Goal: Task Accomplishment & Management: Manage account settings

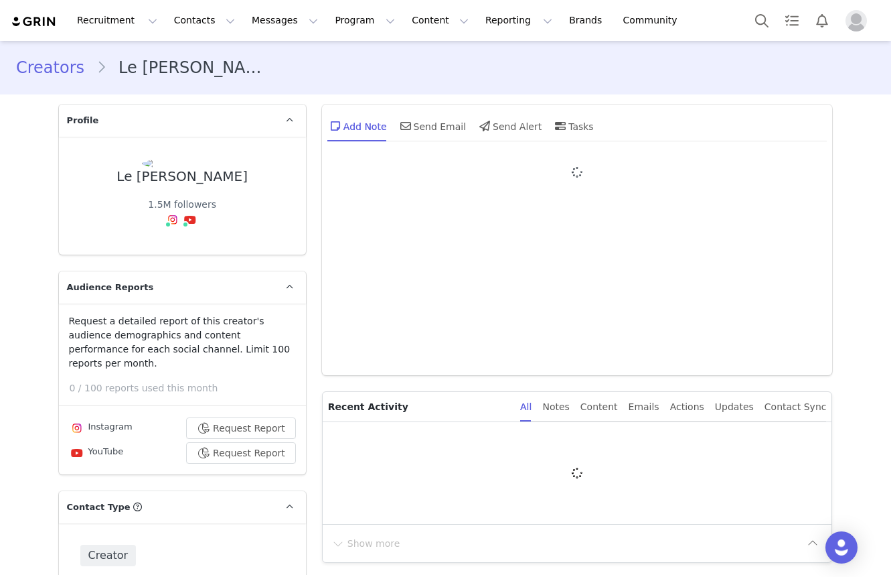
type input "+84 ([GEOGRAPHIC_DATA])"
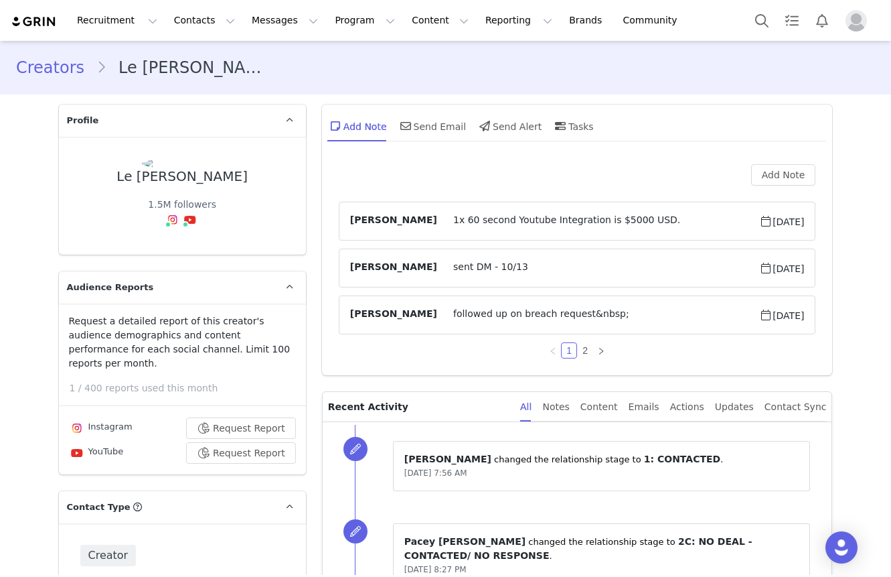
click at [325, 198] on div "Add Note [PERSON_NAME] 1x 60 second Youtube Integration is $5000 USD. [DATE] [P…" at bounding box center [577, 266] width 511 height 218
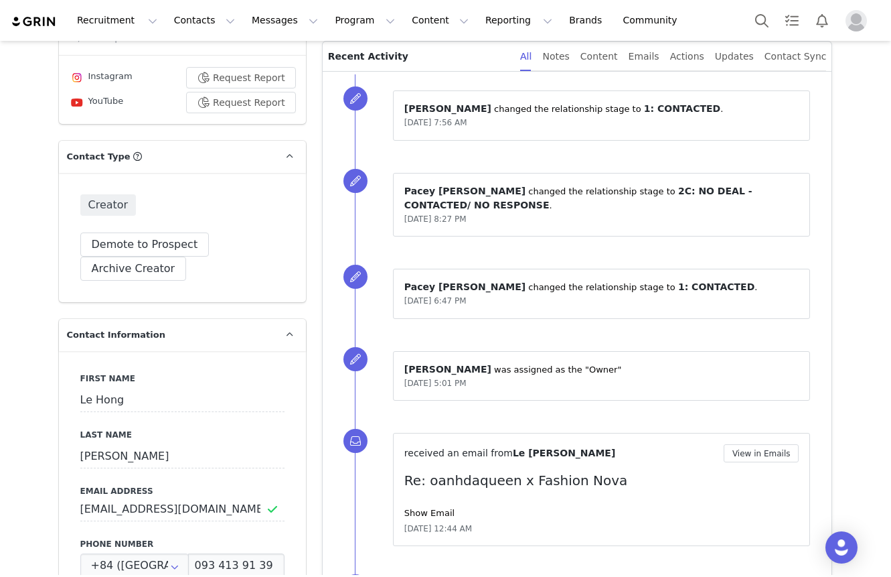
scroll to position [671, 0]
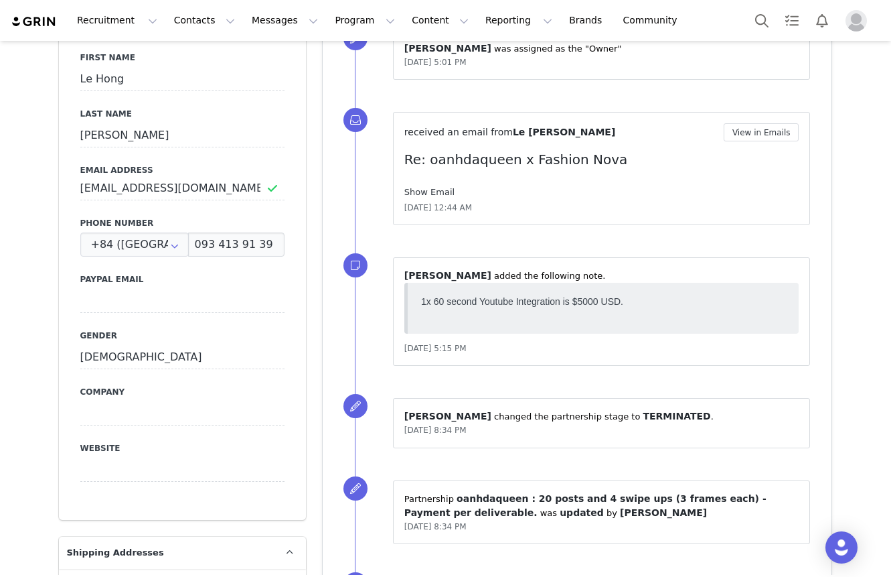
click at [423, 190] on link "Show Email" at bounding box center [429, 192] width 50 height 10
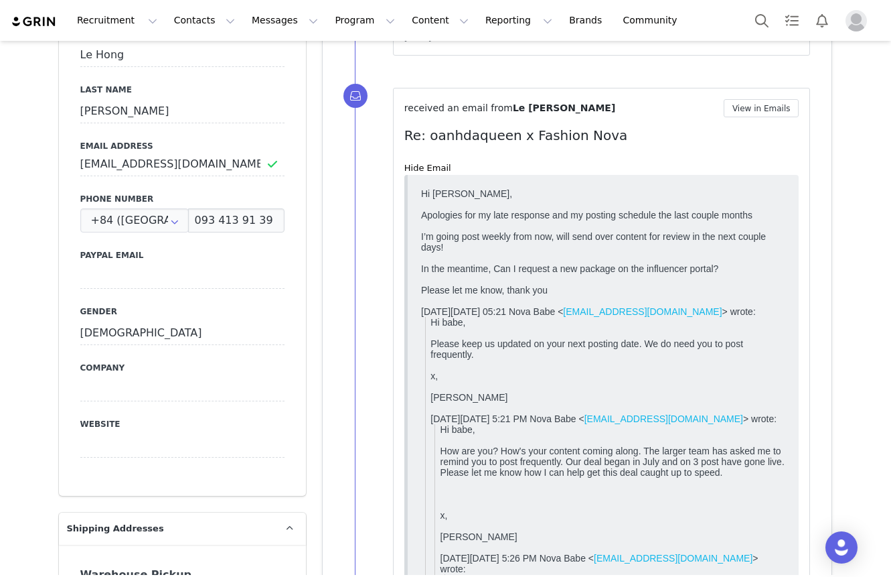
scroll to position [0, 0]
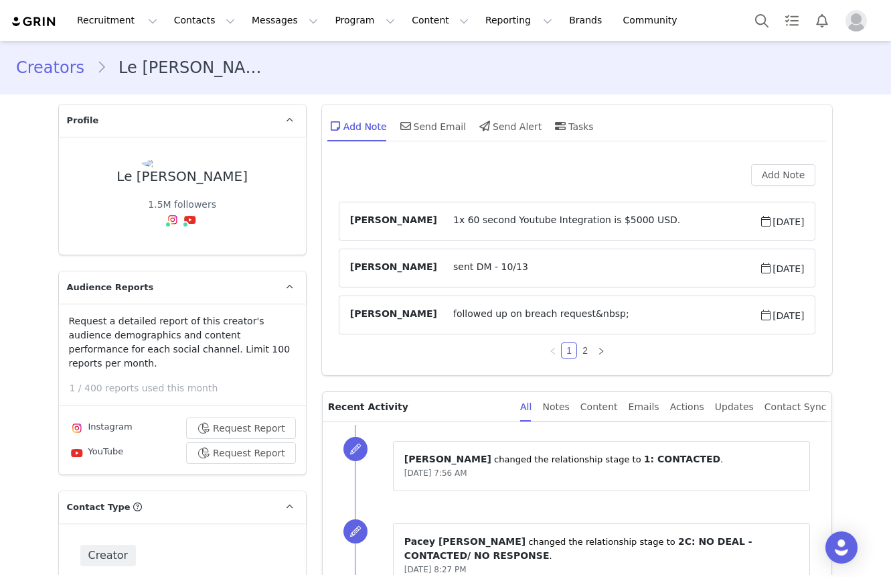
click at [609, 188] on div "Add Note [PERSON_NAME] 1x 60 second Youtube Integration is $5000 USD. [DATE] [P…" at bounding box center [577, 261] width 477 height 194
click at [625, 189] on div "Add Note [PERSON_NAME] 1x 60 second Youtube Integration is $5000 USD. [DATE] [P…" at bounding box center [577, 261] width 477 height 194
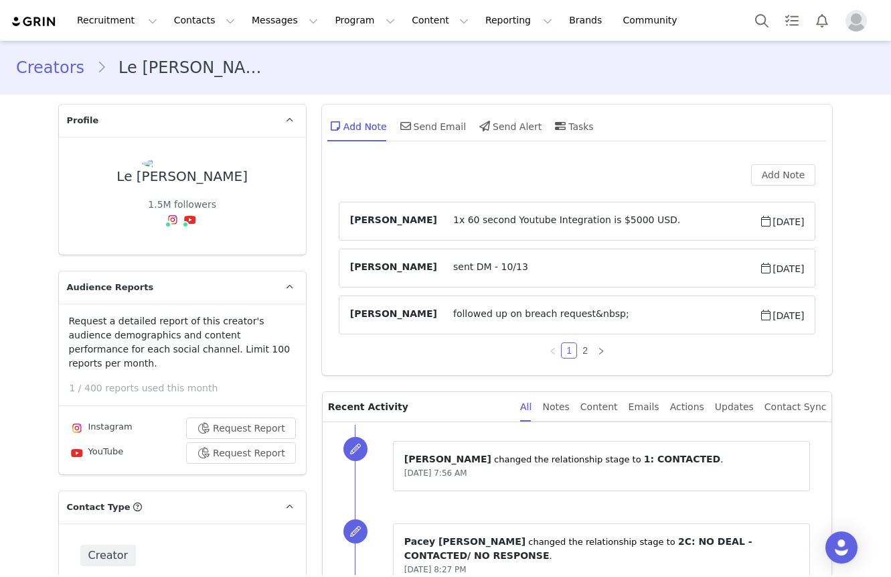
click at [625, 178] on div "Add Note" at bounding box center [577, 174] width 477 height 21
click at [625, 167] on div "Add Note" at bounding box center [577, 174] width 477 height 21
click at [624, 154] on div "Add Note Send Email Send Alert Tasks" at bounding box center [577, 130] width 511 height 53
click at [618, 143] on div "Add Note Send Email Send Alert Tasks" at bounding box center [577, 130] width 511 height 53
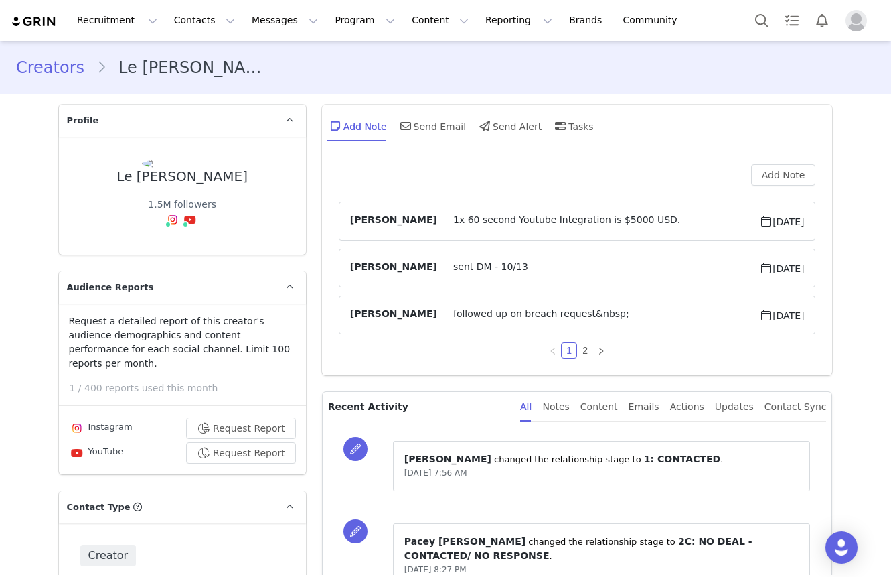
click at [311, 78] on div "Creators Le [PERSON_NAME]" at bounding box center [445, 68] width 859 height 24
click at [311, 70] on div "Creators Le [PERSON_NAME]" at bounding box center [445, 68] width 859 height 24
click at [314, 85] on div "Creators Le [PERSON_NAME]" at bounding box center [445, 68] width 891 height 46
click at [317, 62] on div "Creators Le [PERSON_NAME]" at bounding box center [445, 68] width 859 height 24
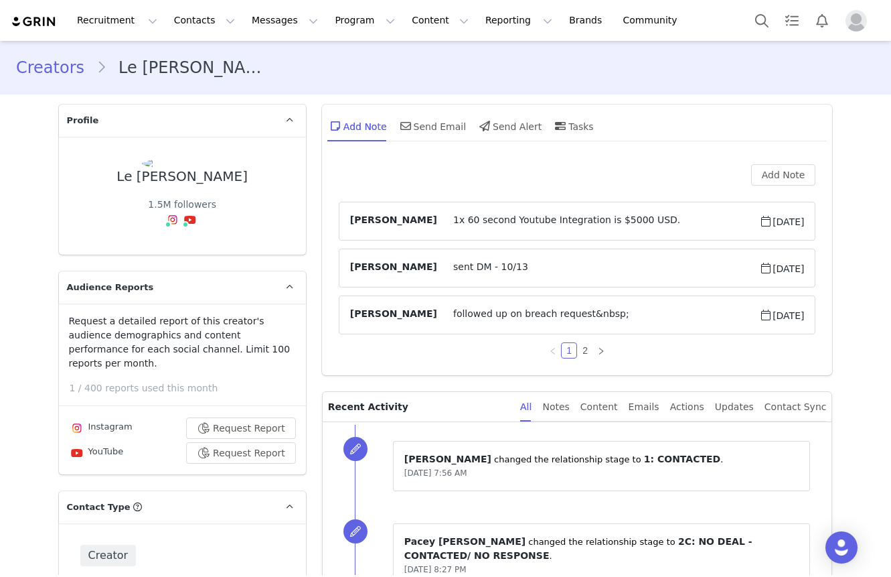
click at [313, 48] on div "Creators Le [PERSON_NAME]" at bounding box center [445, 68] width 891 height 46
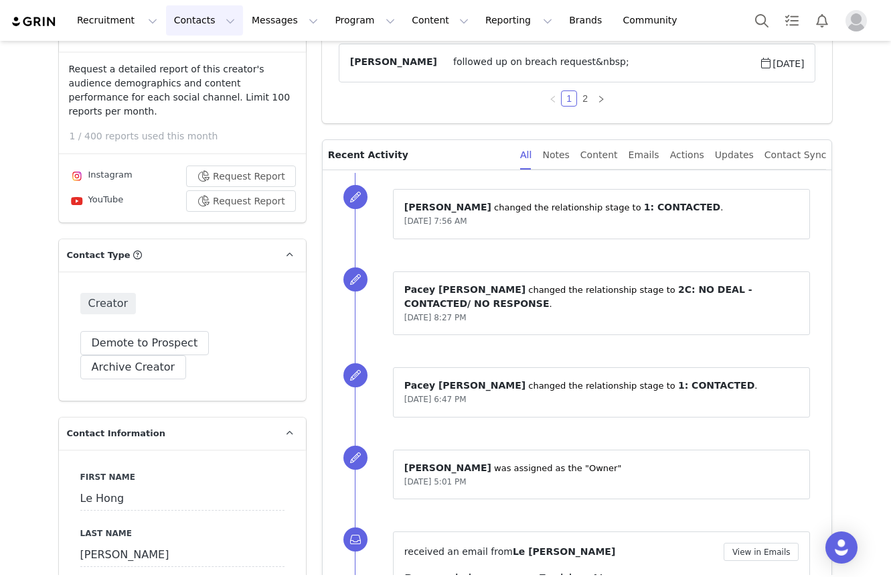
scroll to position [161, 0]
